Goal: Task Accomplishment & Management: Use online tool/utility

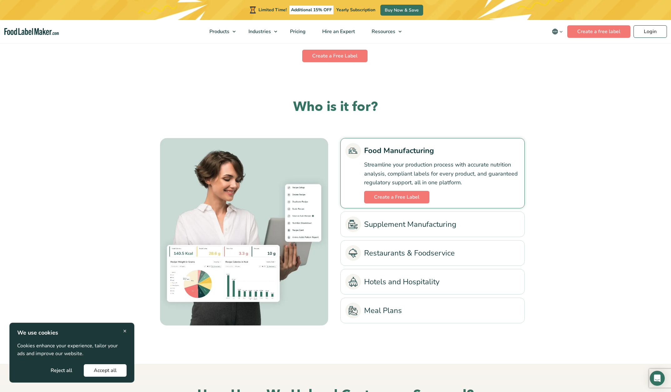
scroll to position [1350, 0]
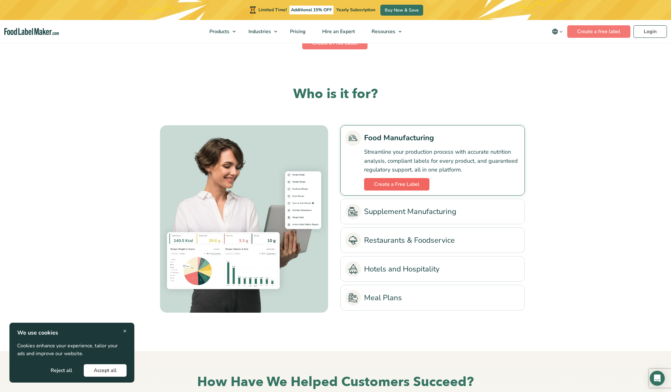
drag, startPoint x: 399, startPoint y: 191, endPoint x: 402, endPoint y: 185, distance: 6.3
click at [399, 190] on li "Food Manufacturing Streamline your production process with accurate nutrition a…" at bounding box center [432, 160] width 184 height 70
click at [402, 185] on link "Create a Free Label" at bounding box center [396, 184] width 65 height 13
